Goal: Information Seeking & Learning: Learn about a topic

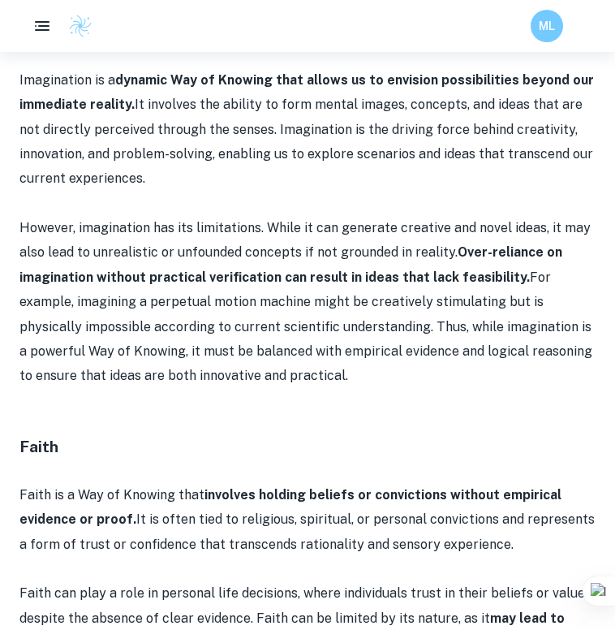
scroll to position [3226, 0]
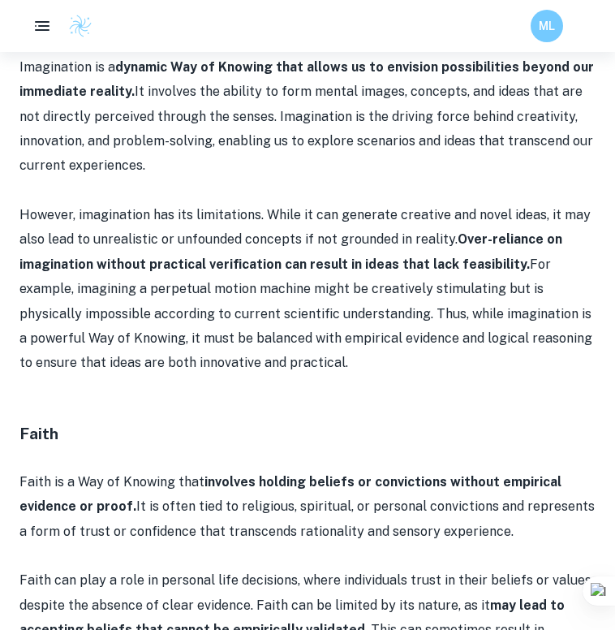
click at [65, 422] on h4 "Faith" at bounding box center [307, 434] width 576 height 24
click at [28, 422] on h4 "Faith" at bounding box center [307, 434] width 576 height 24
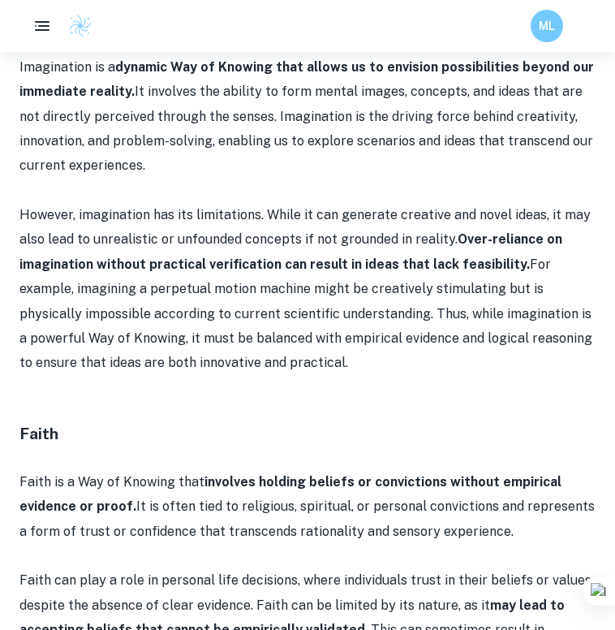
click at [28, 422] on h4 "Faith" at bounding box center [307, 434] width 576 height 24
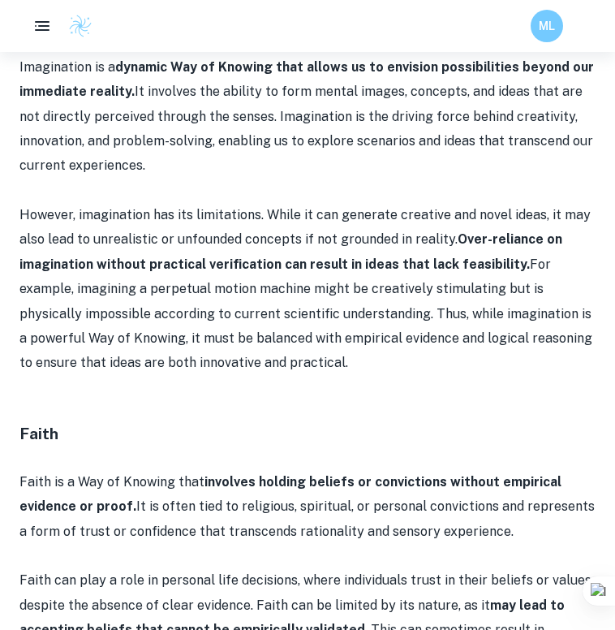
click at [28, 422] on h4 "Faith" at bounding box center [307, 434] width 576 height 24
click at [97, 544] on p at bounding box center [307, 556] width 576 height 24
click at [188, 470] on p "Faith is a Way of Knowing that involves holding beliefs or convictions without …" at bounding box center [307, 507] width 576 height 74
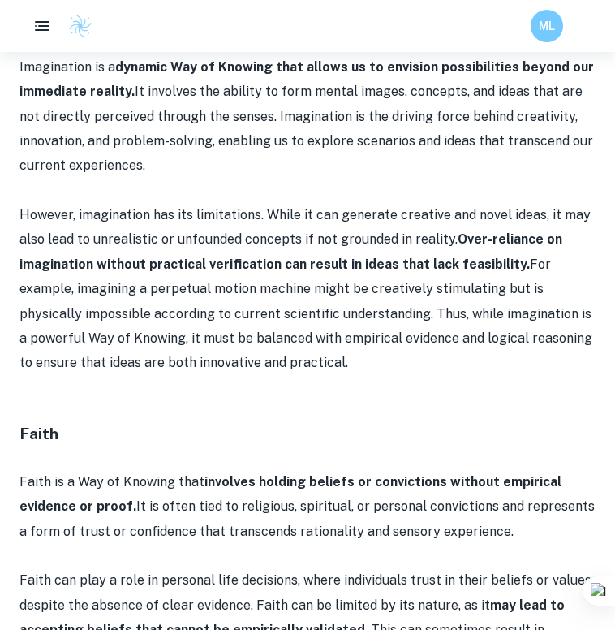
click at [188, 470] on p "Faith is a Way of Knowing that involves holding beliefs or convictions without …" at bounding box center [307, 507] width 576 height 74
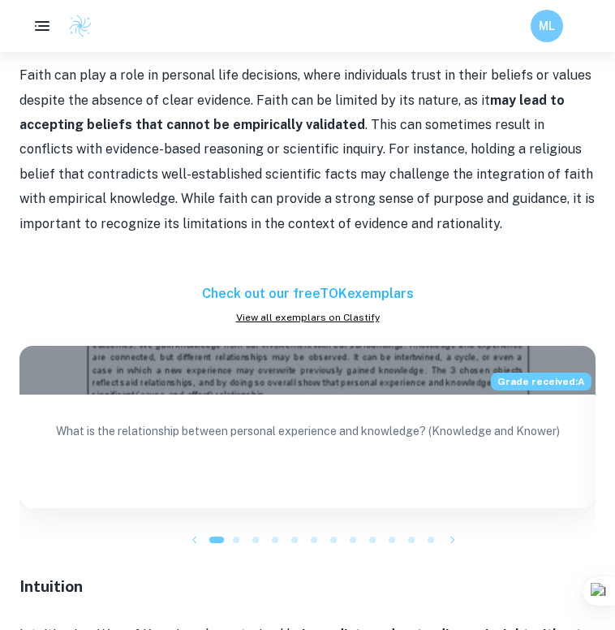
scroll to position [3783, 0]
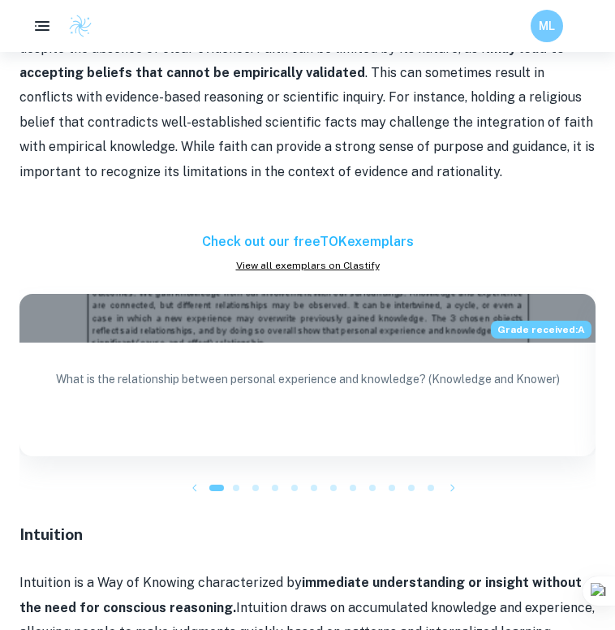
click at [96, 523] on h4 "Intuition" at bounding box center [307, 535] width 576 height 24
click at [63, 523] on h4 "Intuition" at bounding box center [307, 535] width 576 height 24
click at [60, 523] on h4 "Intuition" at bounding box center [307, 535] width 576 height 24
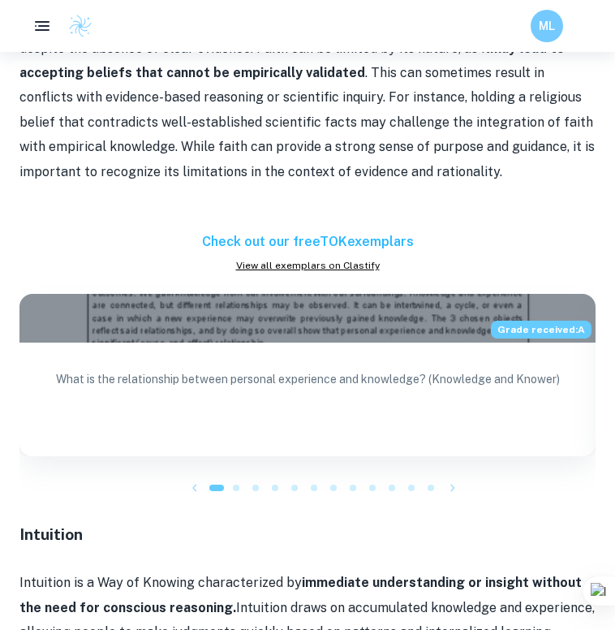
click at [60, 523] on h4 "Intuition" at bounding box center [307, 535] width 576 height 24
click at [88, 571] on p "Intuition is a Way of Knowing characterized by immediate understanding or insig…" at bounding box center [307, 608] width 576 height 74
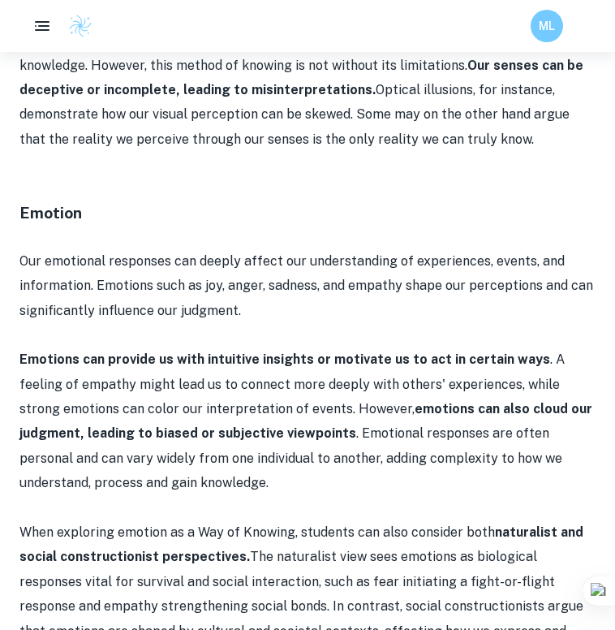
scroll to position [1988, 0]
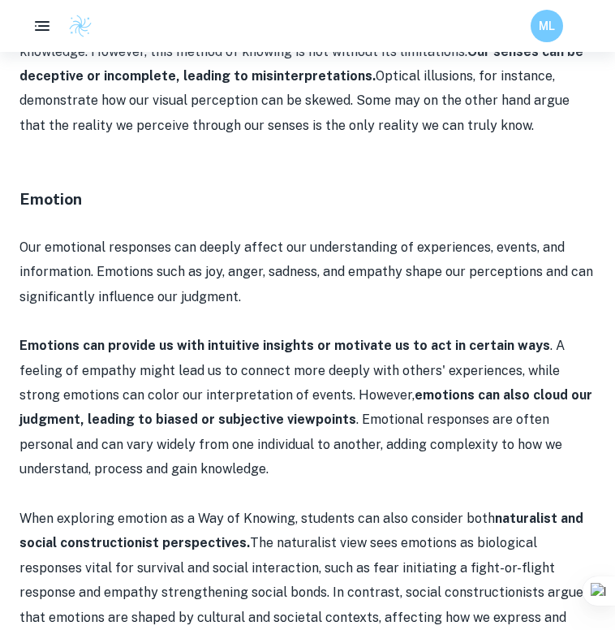
click at [316, 338] on strong "Emotions can provide us with intuitive insights or motivate us to act in certai…" at bounding box center [284, 345] width 531 height 15
click at [307, 354] on p "Emotions can provide us with intuitive insights or motivate us to act in certai…" at bounding box center [307, 408] width 576 height 148
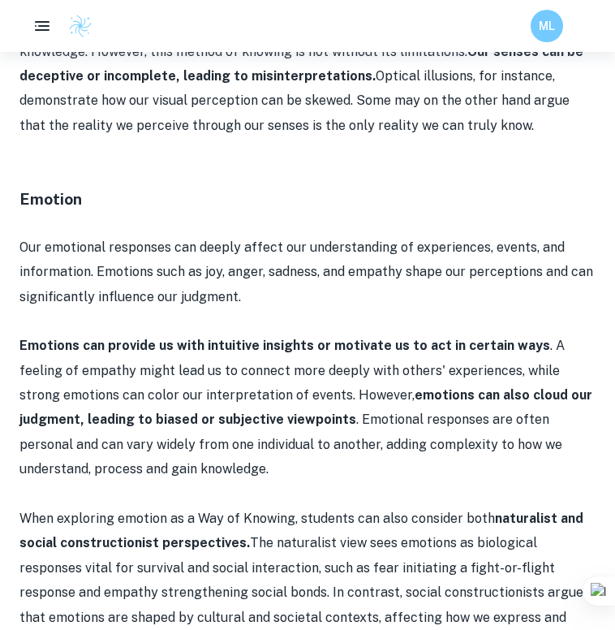
click at [307, 354] on p "Emotions can provide us with intuitive insights or motivate us to act in certai…" at bounding box center [307, 408] width 576 height 148
click at [275, 346] on p "Emotions can provide us with intuitive insights or motivate us to act in certai…" at bounding box center [307, 408] width 576 height 148
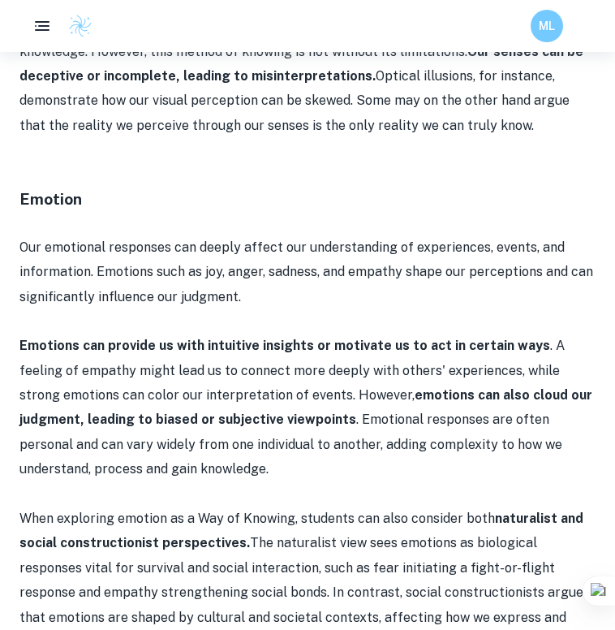
click at [275, 346] on p "Emotions can provide us with intuitive insights or motivate us to act in certai…" at bounding box center [307, 408] width 576 height 148
click at [327, 352] on p "Emotions can provide us with intuitive insights or motivate us to act in certai…" at bounding box center [307, 408] width 576 height 148
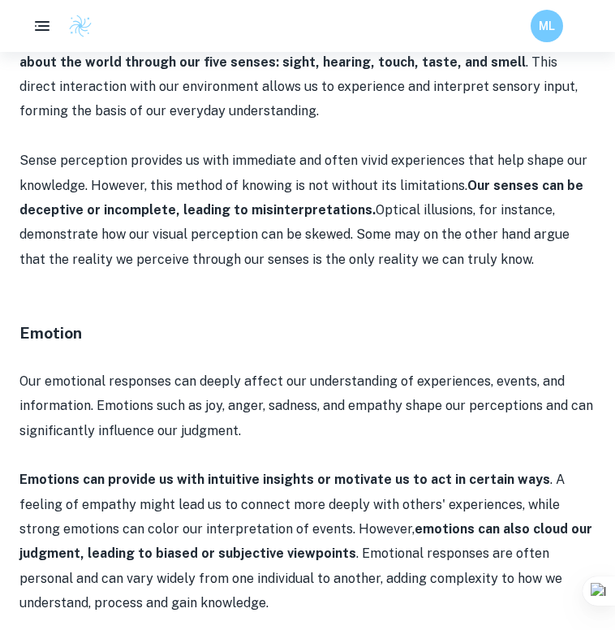
scroll to position [1855, 0]
